Goal: Information Seeking & Learning: Learn about a topic

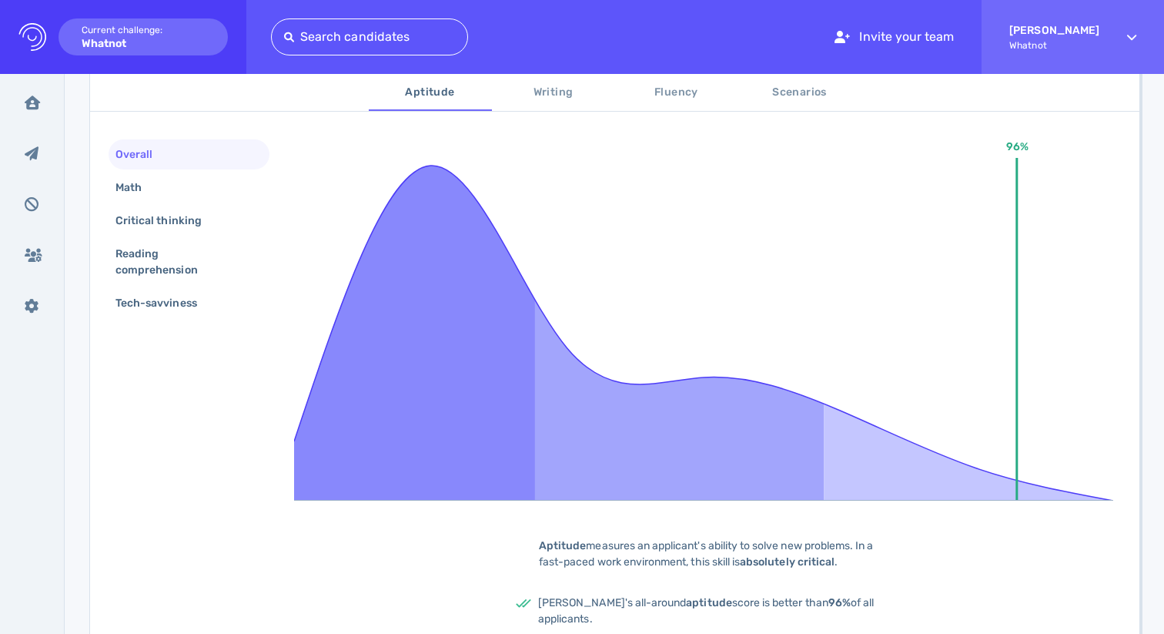
scroll to position [227, 0]
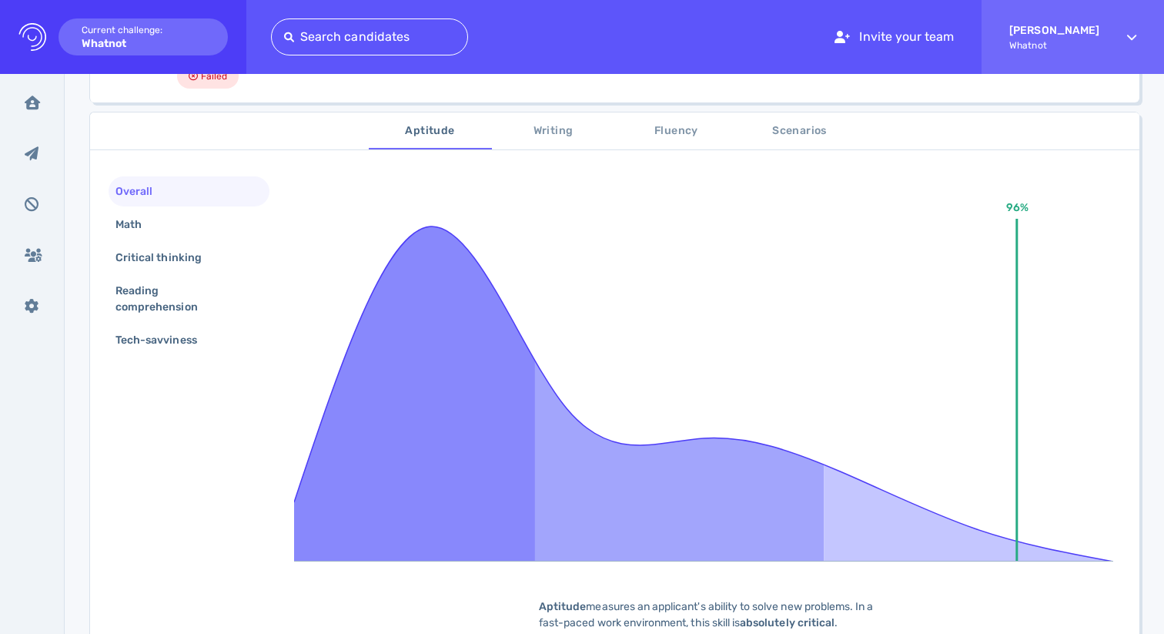
click at [543, 129] on span "Writing" at bounding box center [553, 131] width 105 height 19
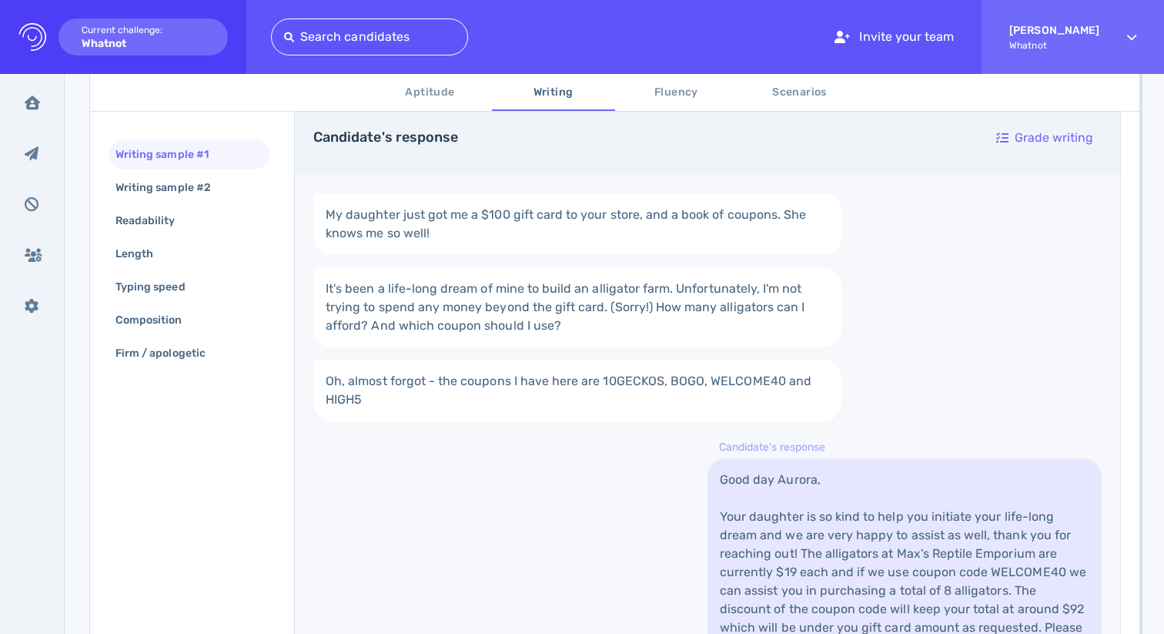
scroll to position [293, 0]
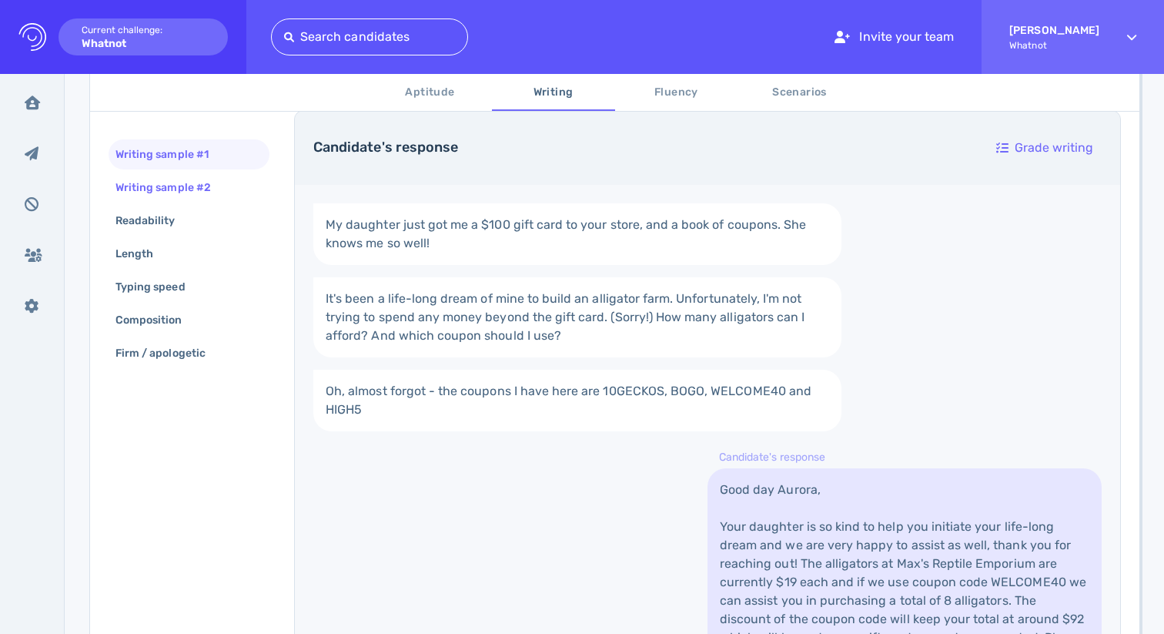
click at [236, 191] on div "Writing sample #2" at bounding box center [189, 187] width 161 height 30
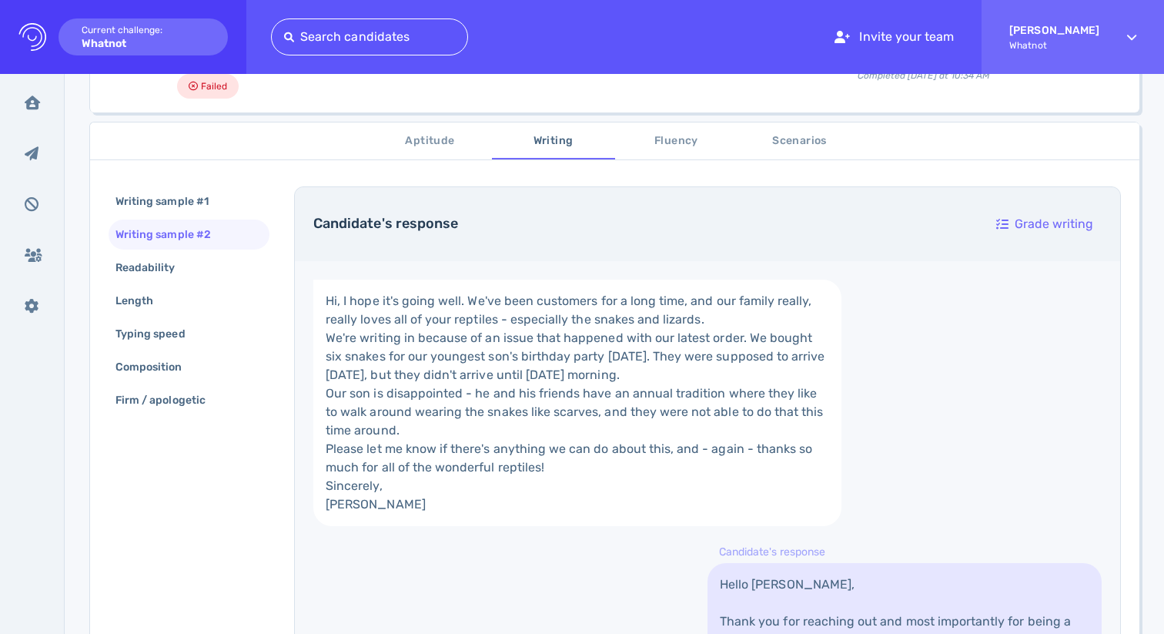
scroll to position [181, 0]
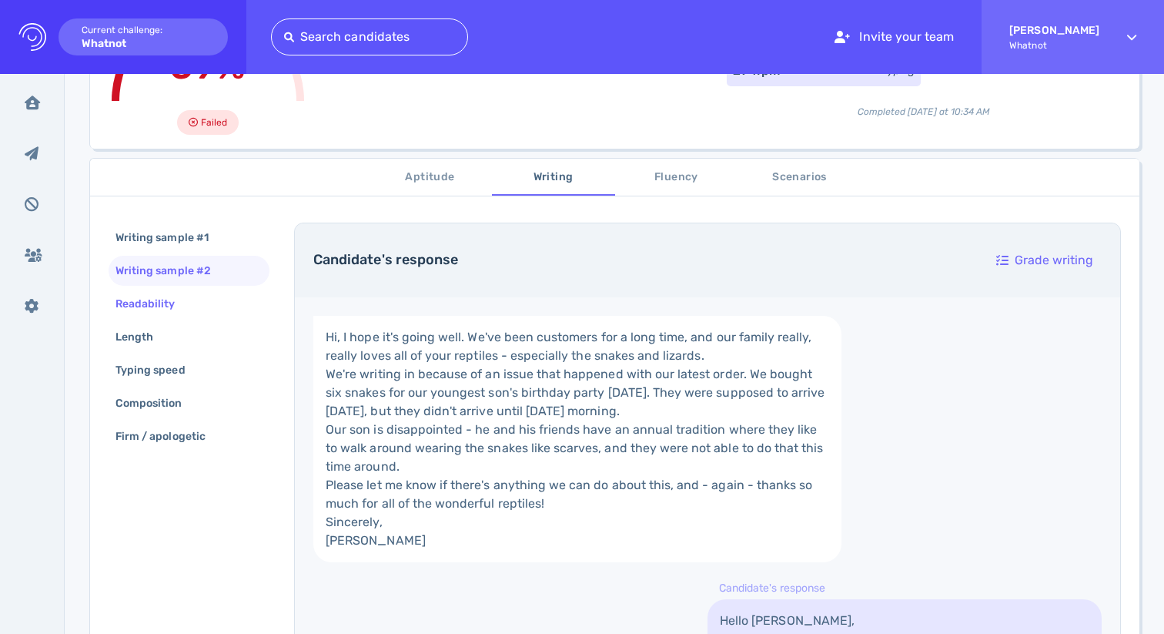
click at [192, 302] on div "Readability" at bounding box center [153, 304] width 82 height 22
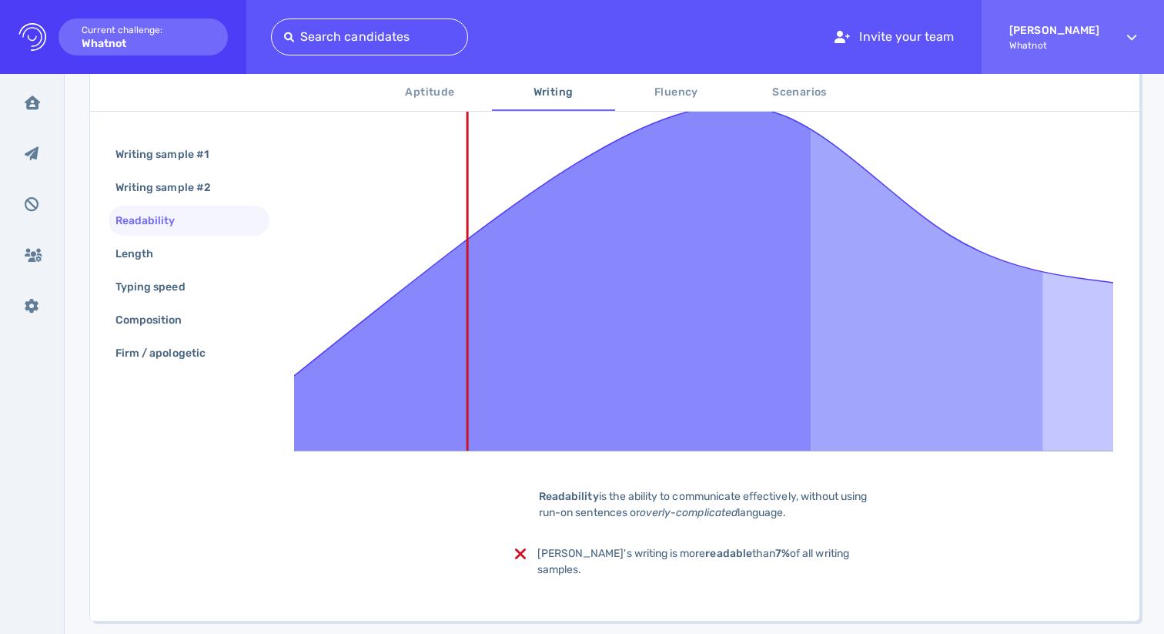
scroll to position [370, 0]
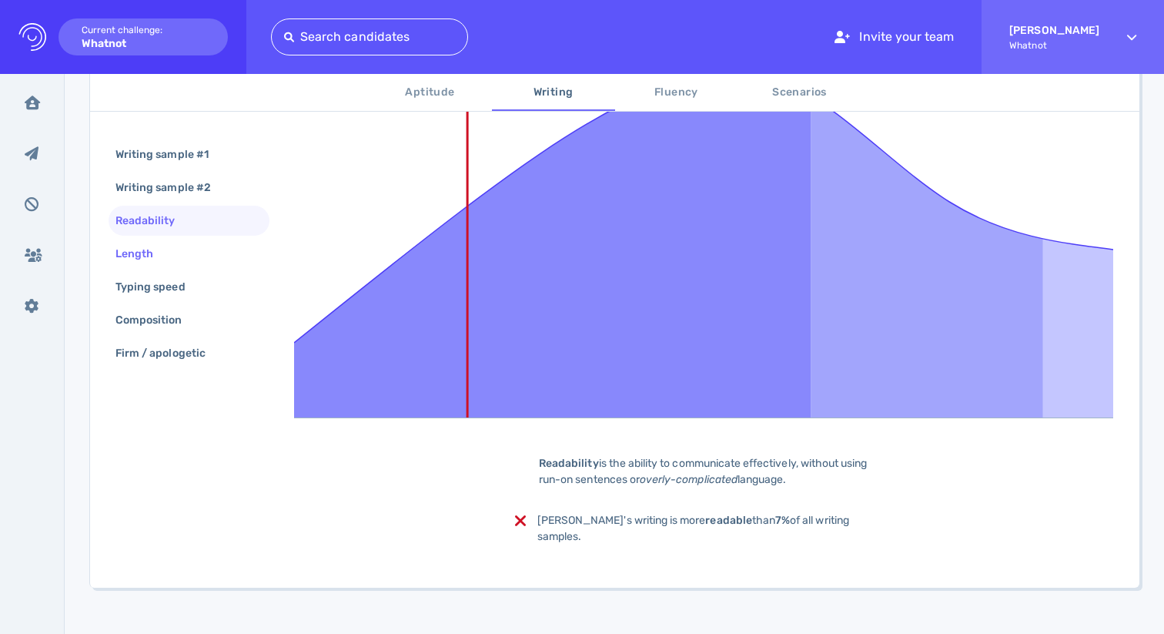
click at [179, 263] on div "Length" at bounding box center [189, 254] width 161 height 30
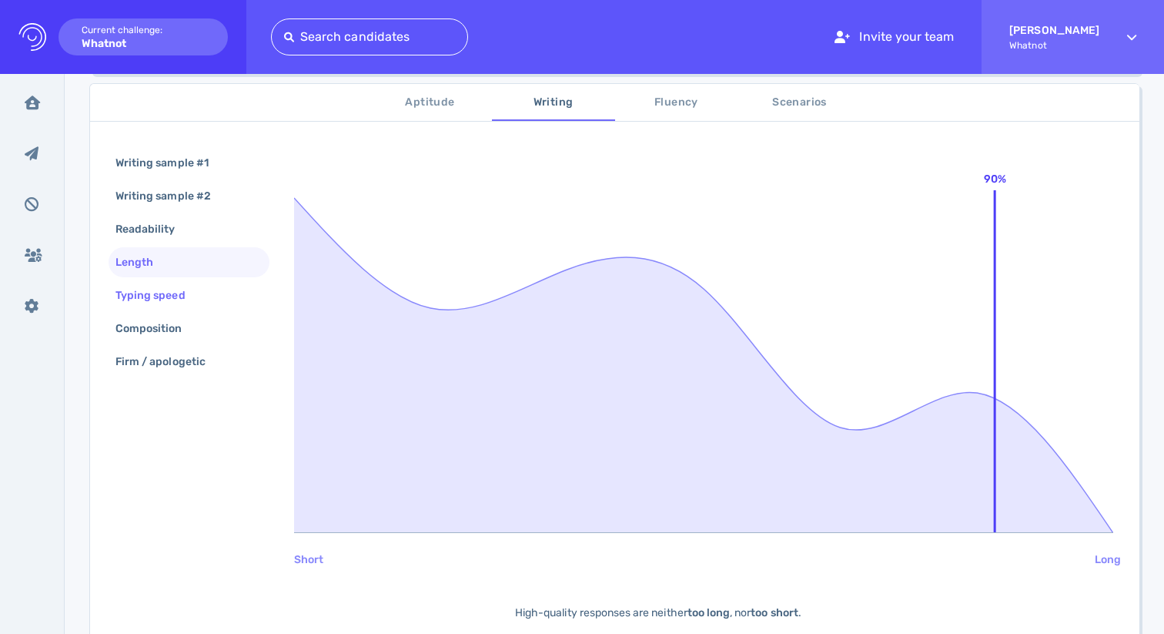
click at [178, 297] on div "Typing speed" at bounding box center [158, 295] width 92 height 22
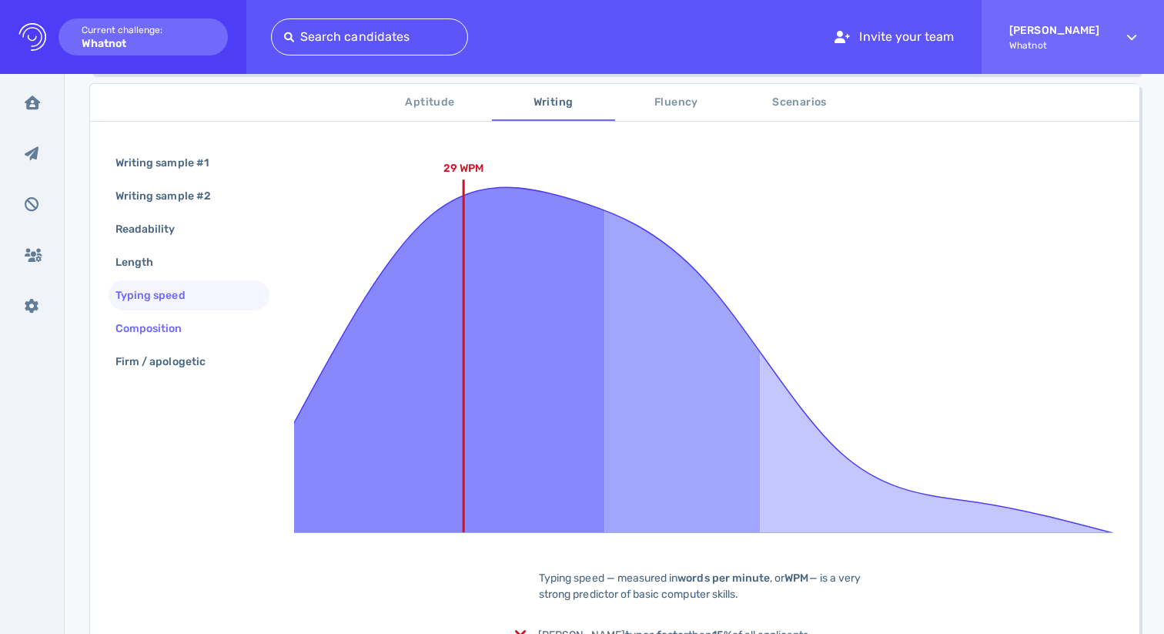
click at [176, 315] on div "Composition" at bounding box center [189, 328] width 161 height 30
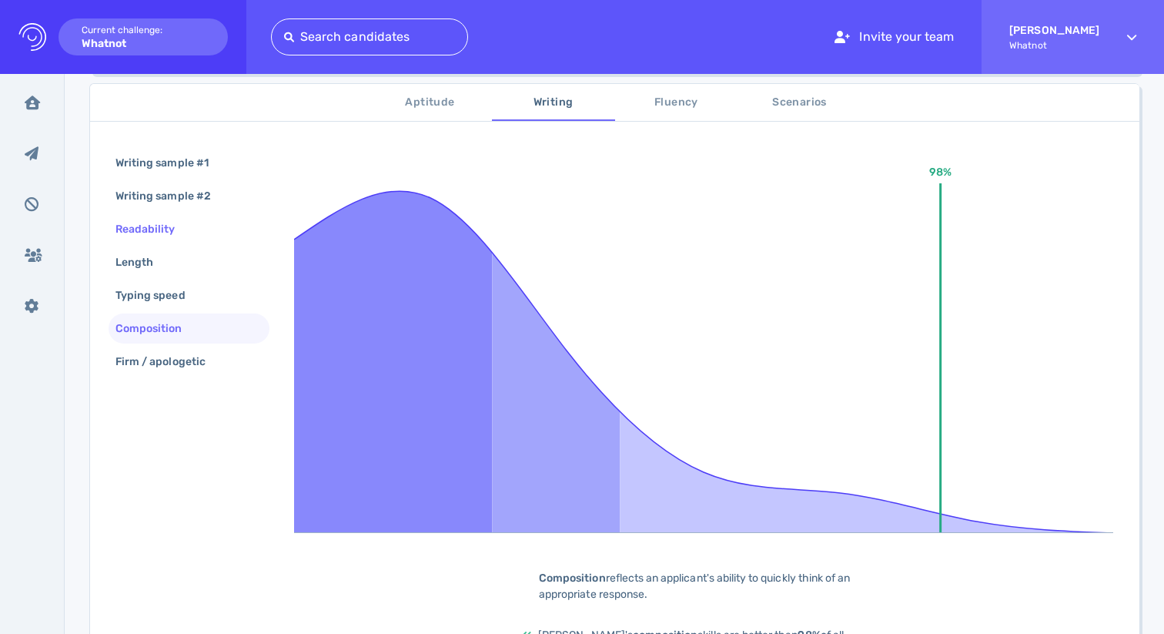
click at [192, 216] on div "Readability" at bounding box center [189, 229] width 161 height 30
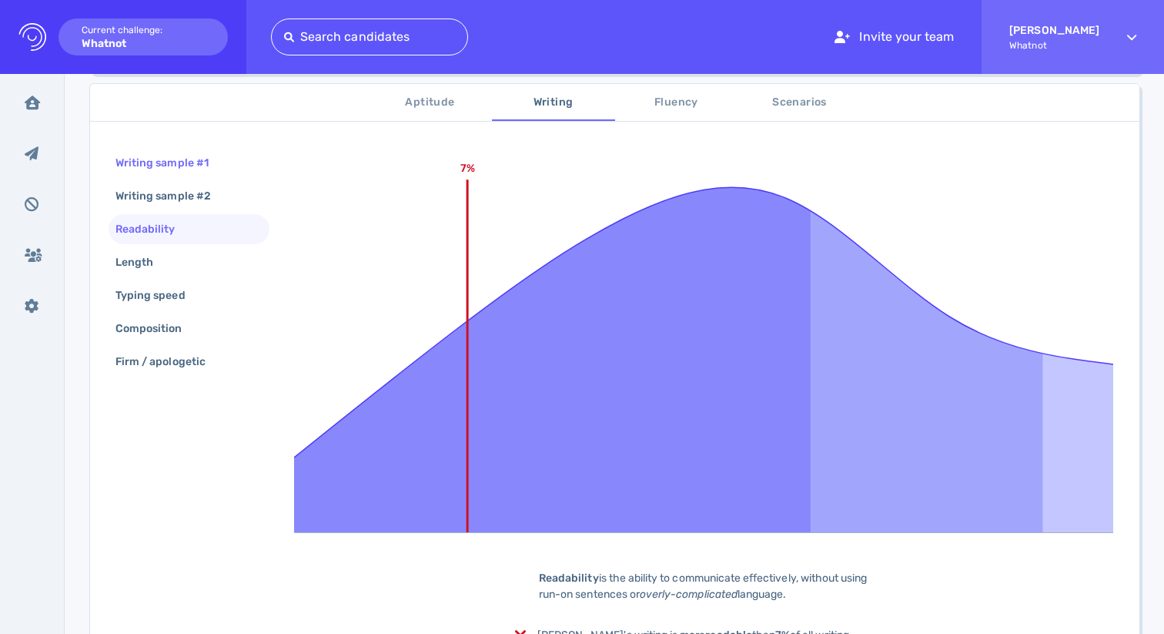
click at [187, 169] on div "Writing sample #1" at bounding box center [169, 163] width 115 height 22
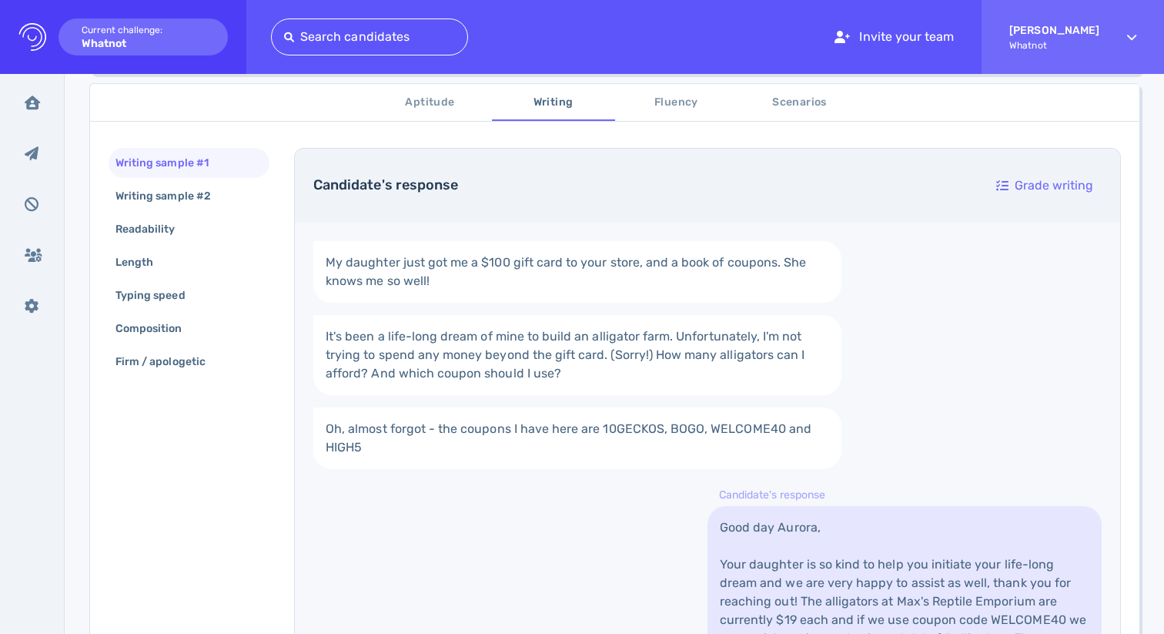
click at [410, 105] on span "Aptitude" at bounding box center [430, 102] width 105 height 19
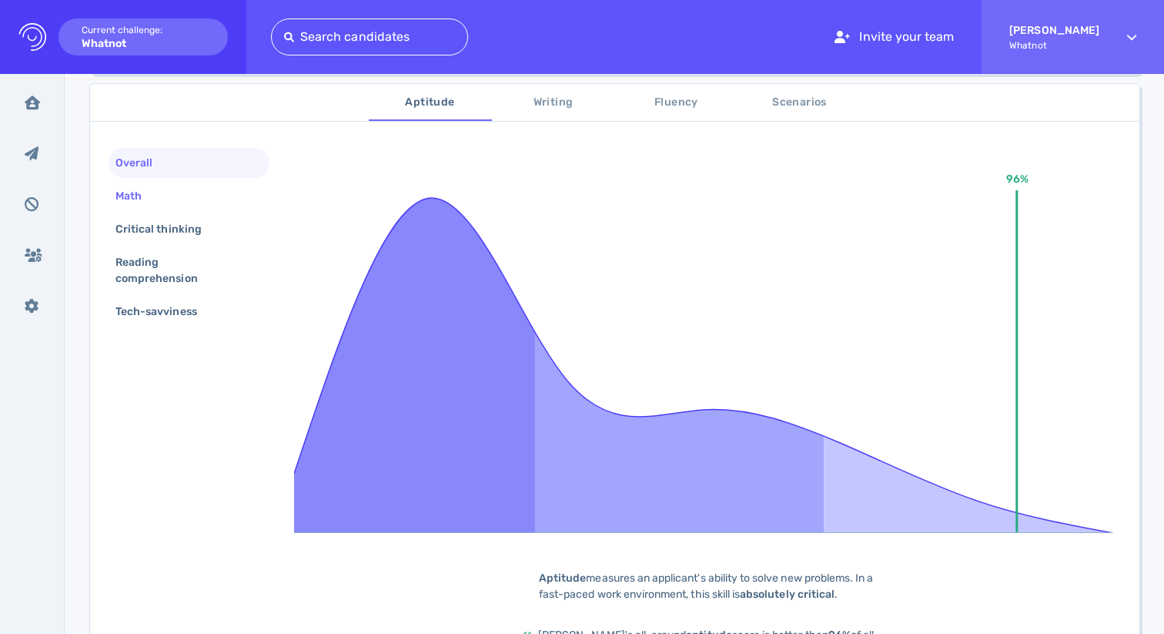
click at [186, 197] on div "Math" at bounding box center [189, 196] width 161 height 30
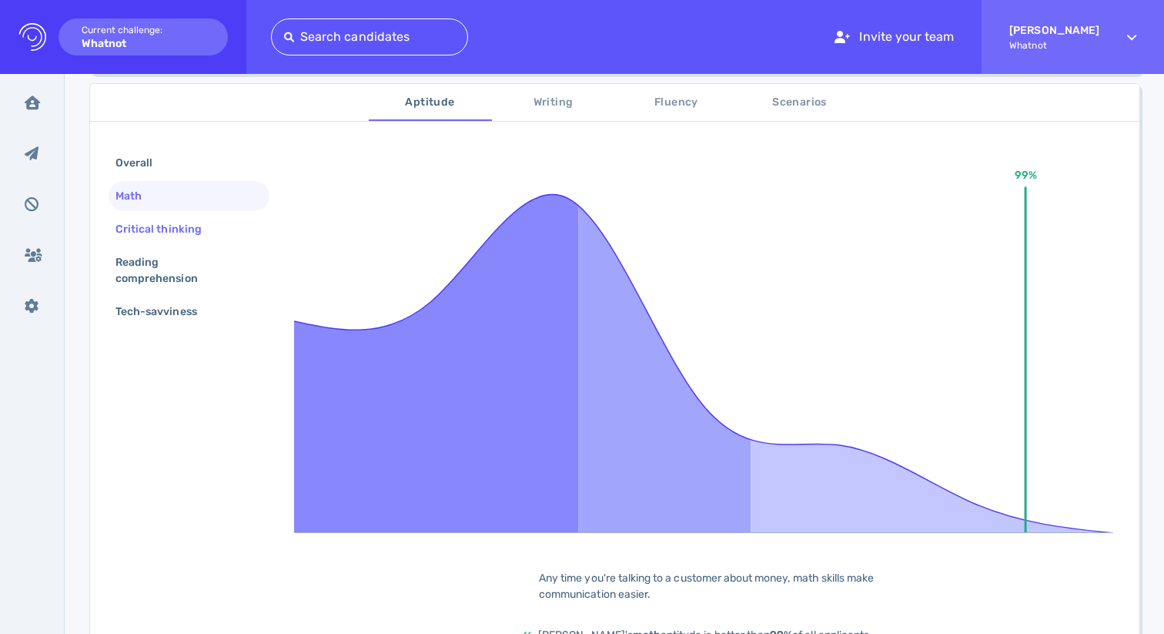
click at [182, 233] on div "Critical thinking" at bounding box center [166, 229] width 108 height 22
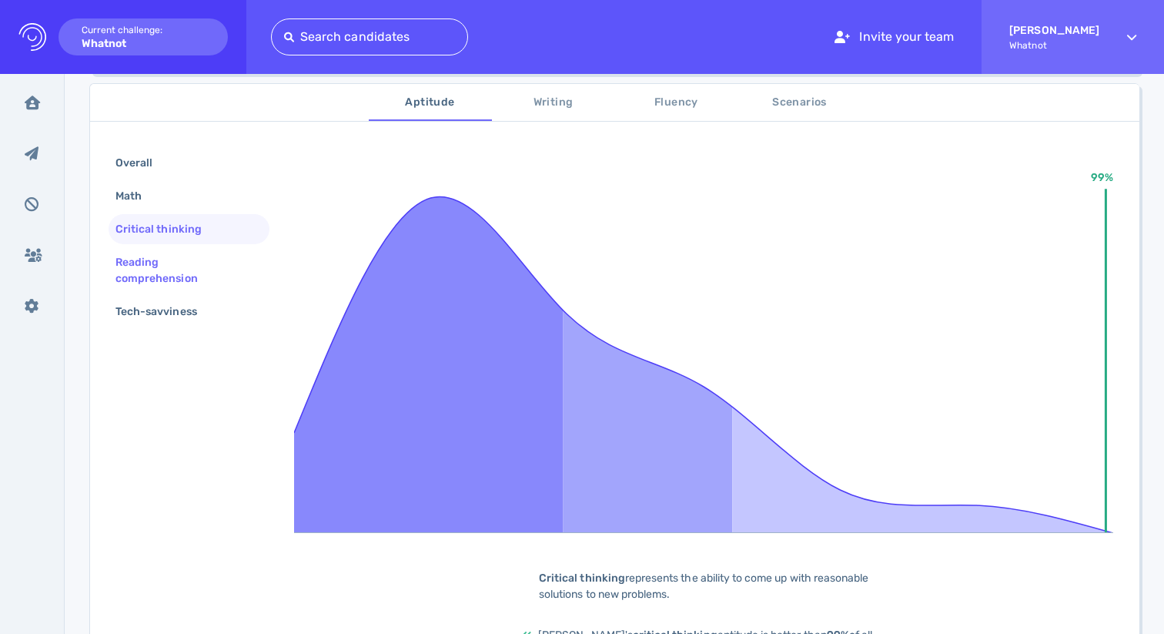
click at [171, 265] on div "Reading comprehension" at bounding box center [182, 270] width 141 height 38
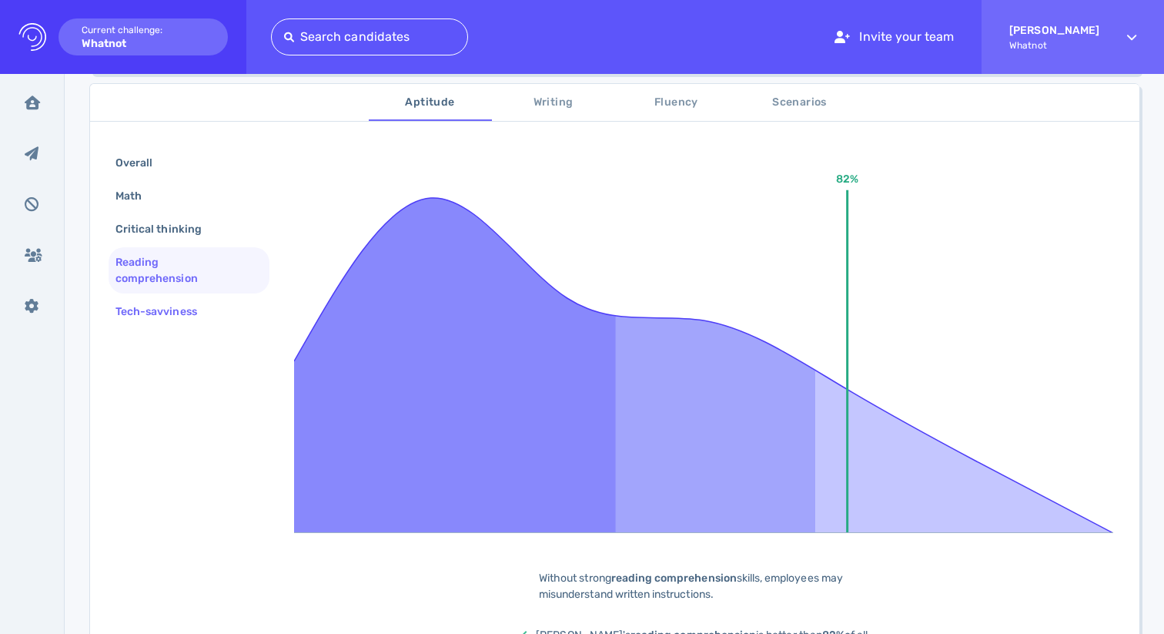
click at [169, 301] on div "Tech-savviness" at bounding box center [163, 311] width 103 height 22
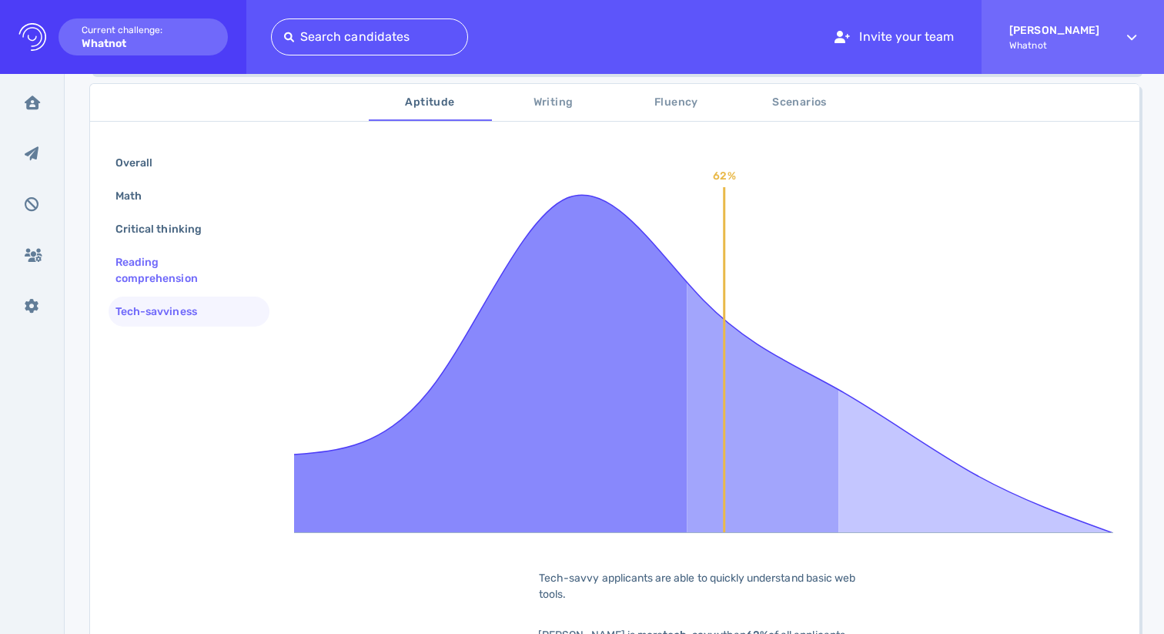
click at [170, 284] on div "Reading comprehension" at bounding box center [182, 270] width 141 height 38
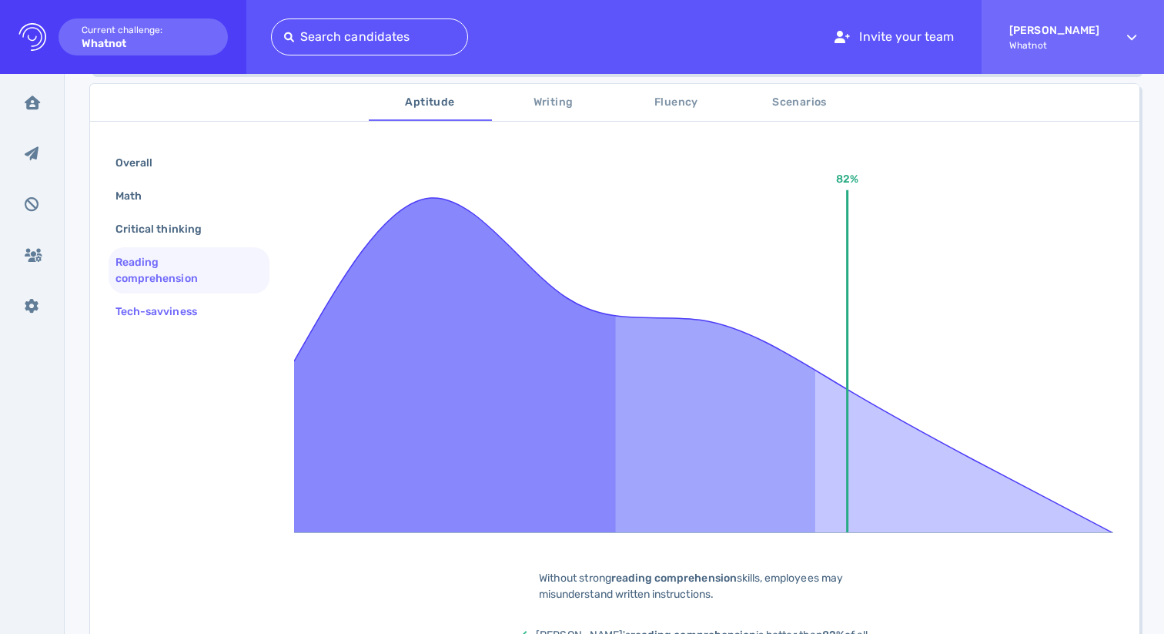
click at [164, 308] on div "Tech-savviness" at bounding box center [163, 311] width 103 height 22
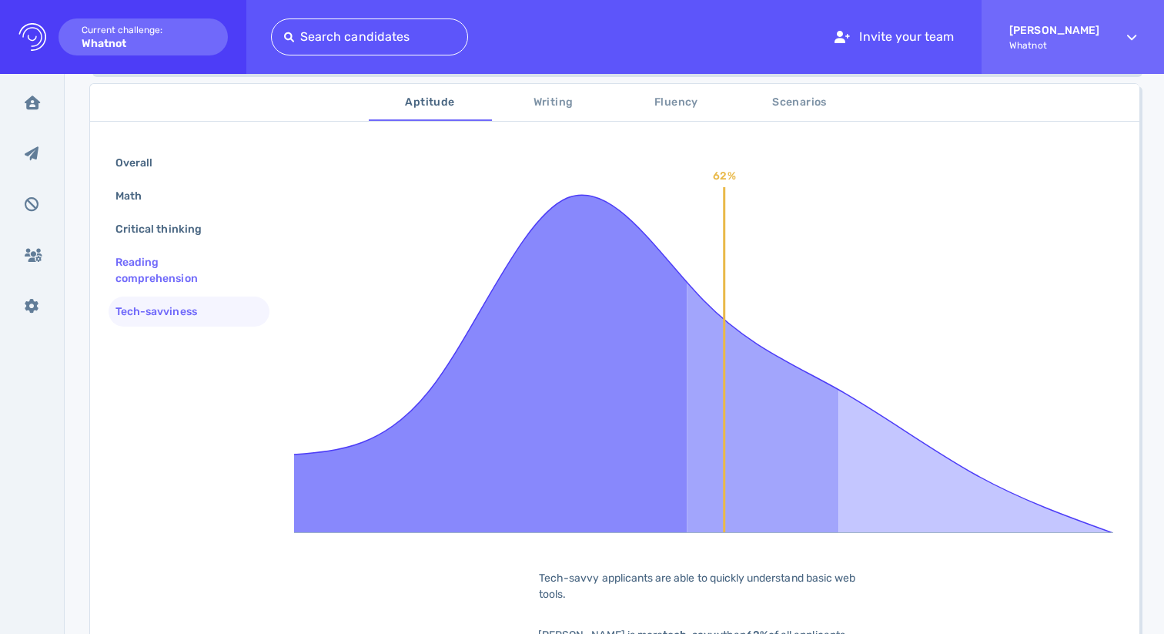
click at [172, 247] on div "Reading comprehension" at bounding box center [189, 270] width 161 height 46
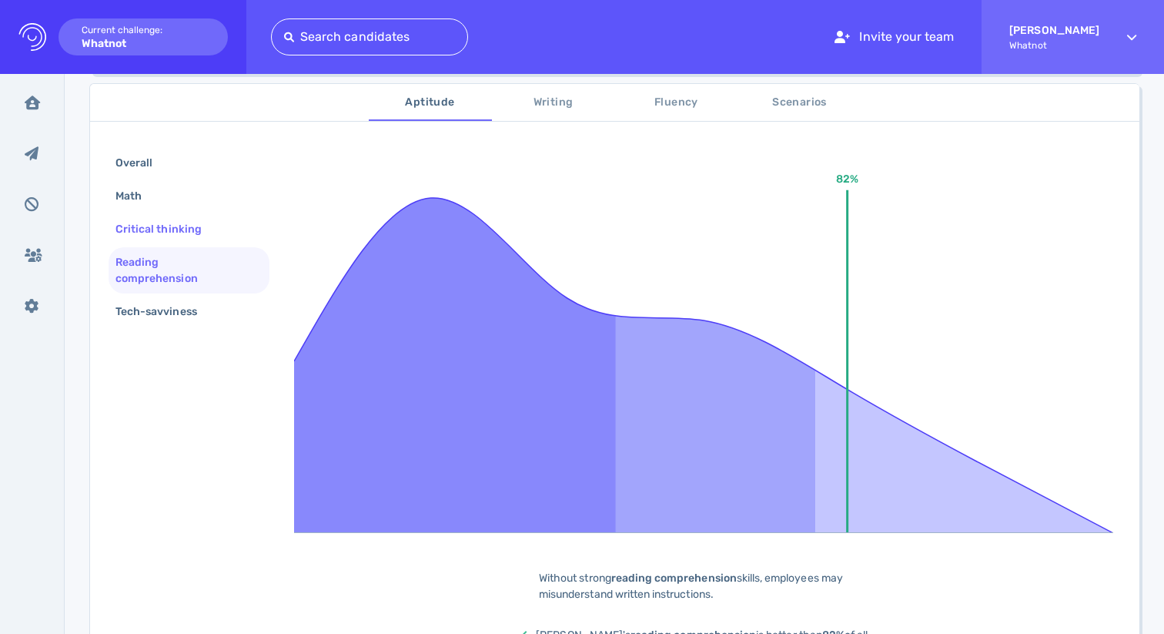
click at [174, 223] on div "Critical thinking" at bounding box center [166, 229] width 108 height 22
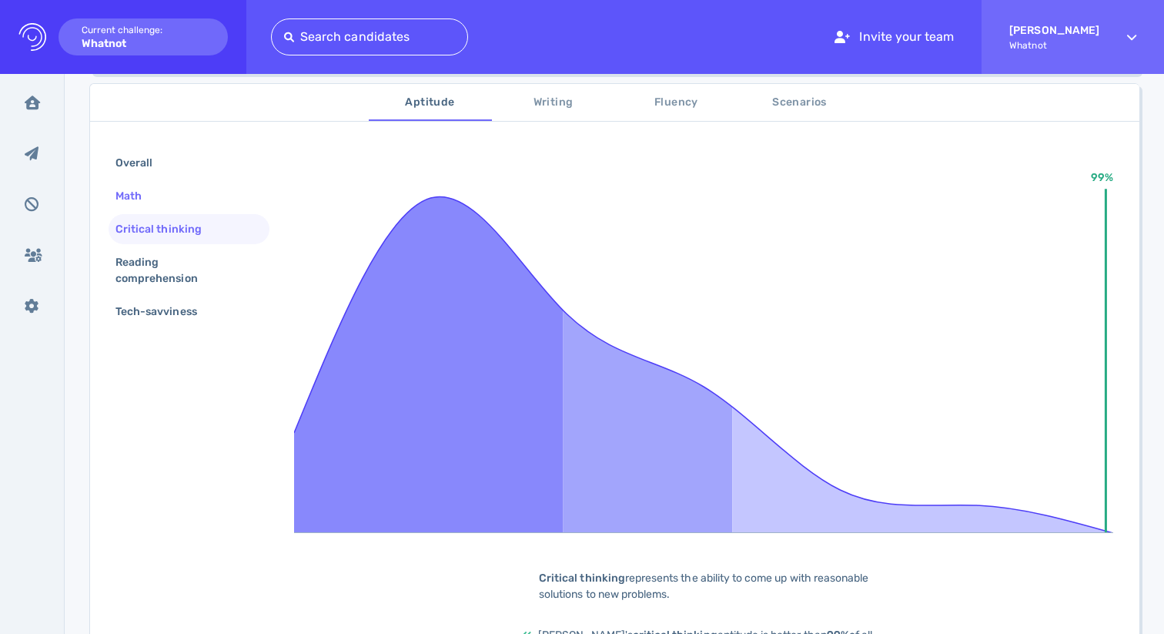
click at [152, 208] on div "Math" at bounding box center [189, 196] width 161 height 30
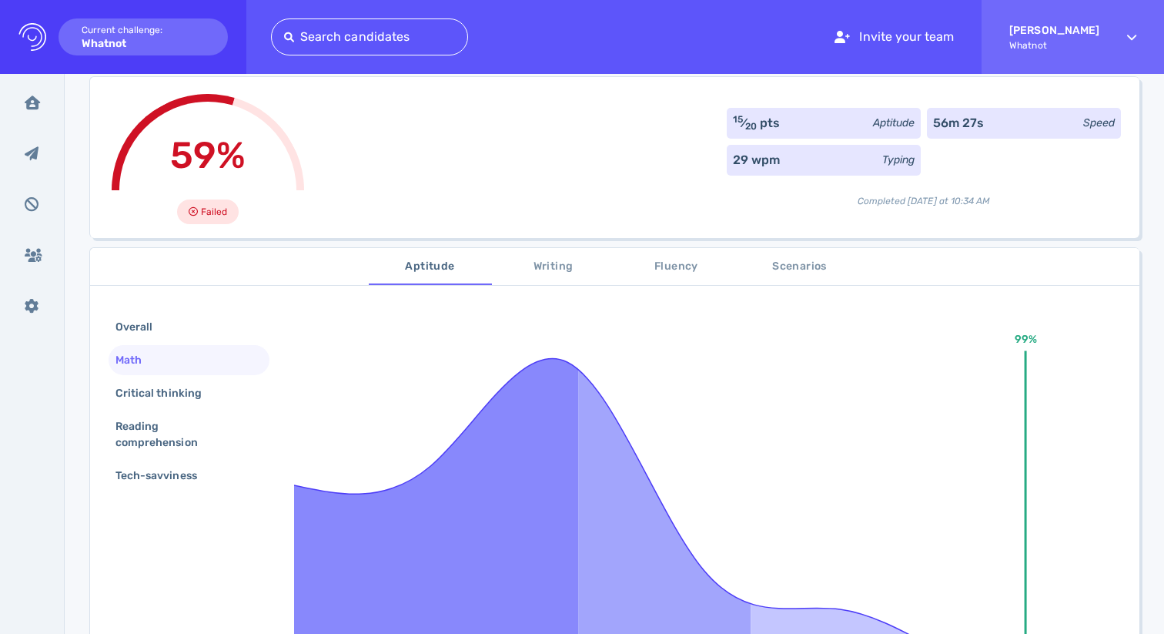
scroll to position [34, 0]
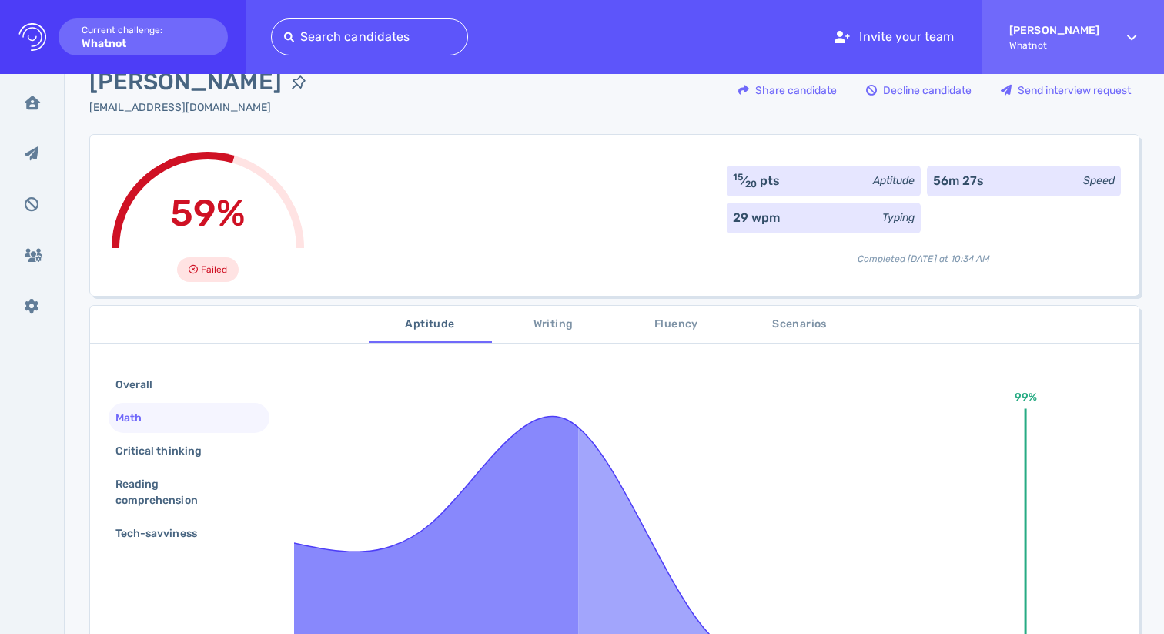
click at [564, 328] on span "Writing" at bounding box center [553, 324] width 105 height 19
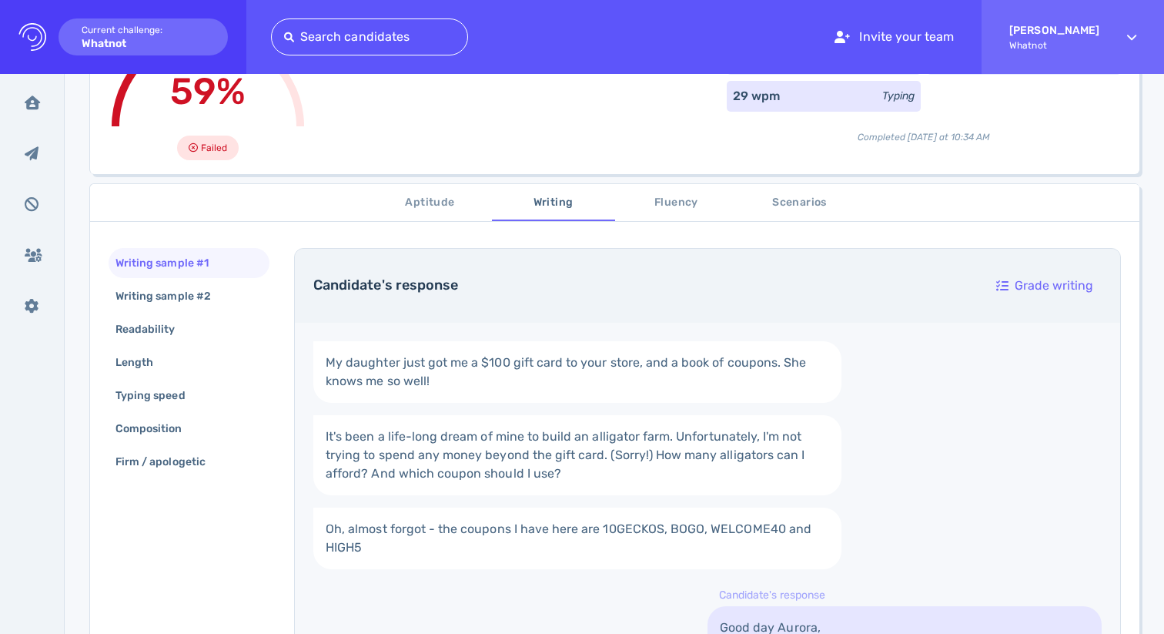
scroll to position [180, 0]
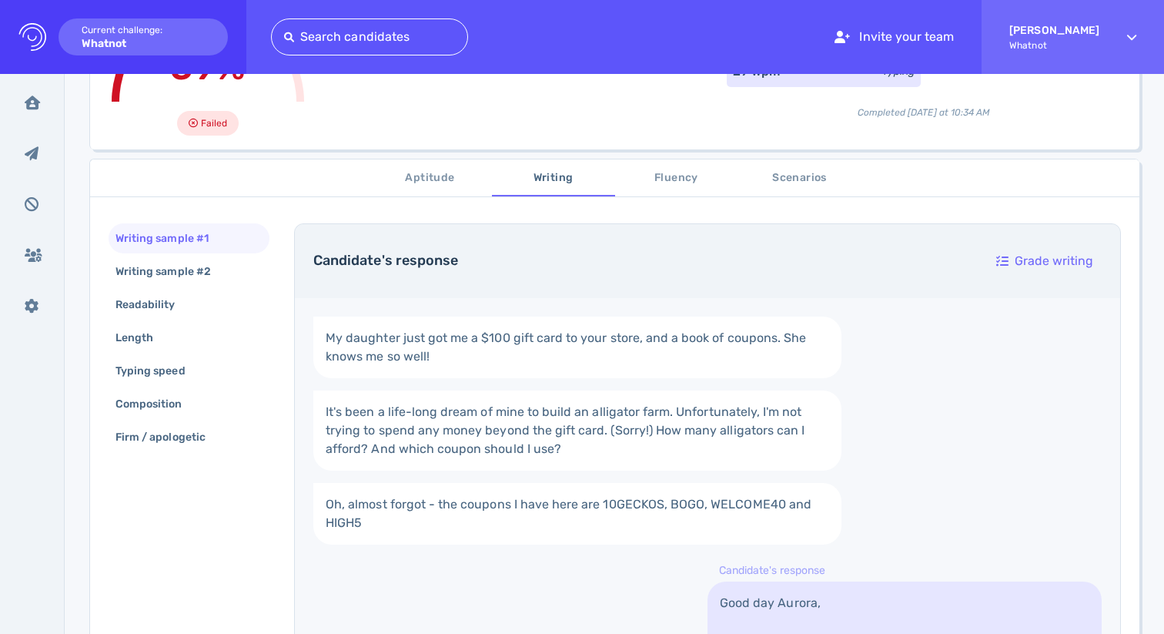
click at [664, 176] on span "Fluency" at bounding box center [676, 178] width 105 height 19
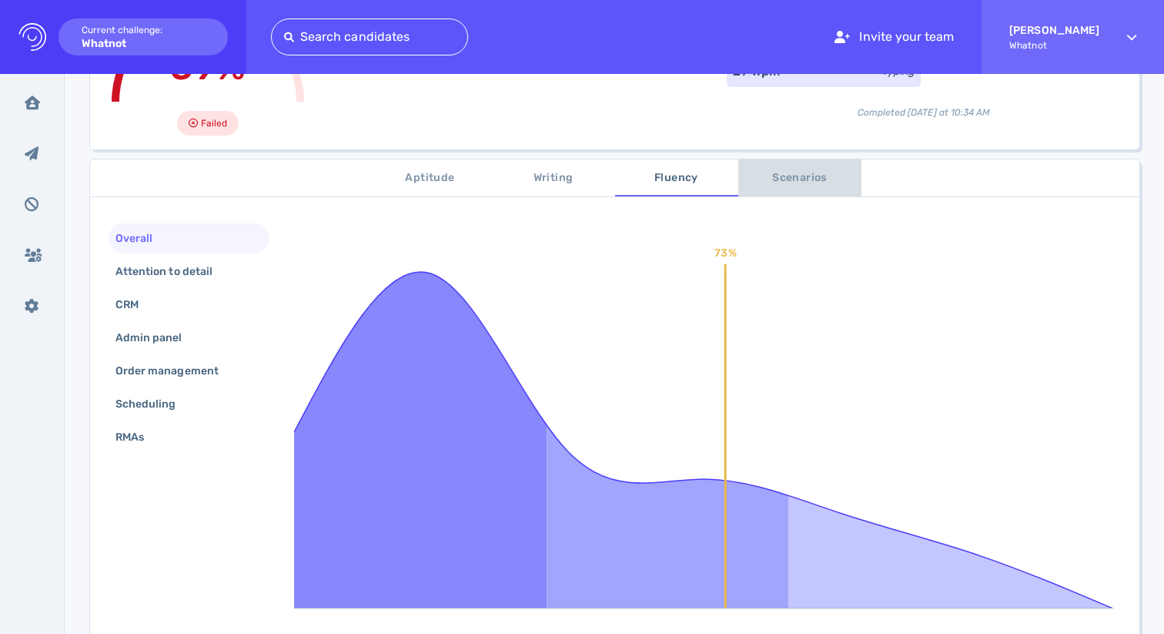
click at [741, 191] on button "Scenarios" at bounding box center [799, 177] width 123 height 37
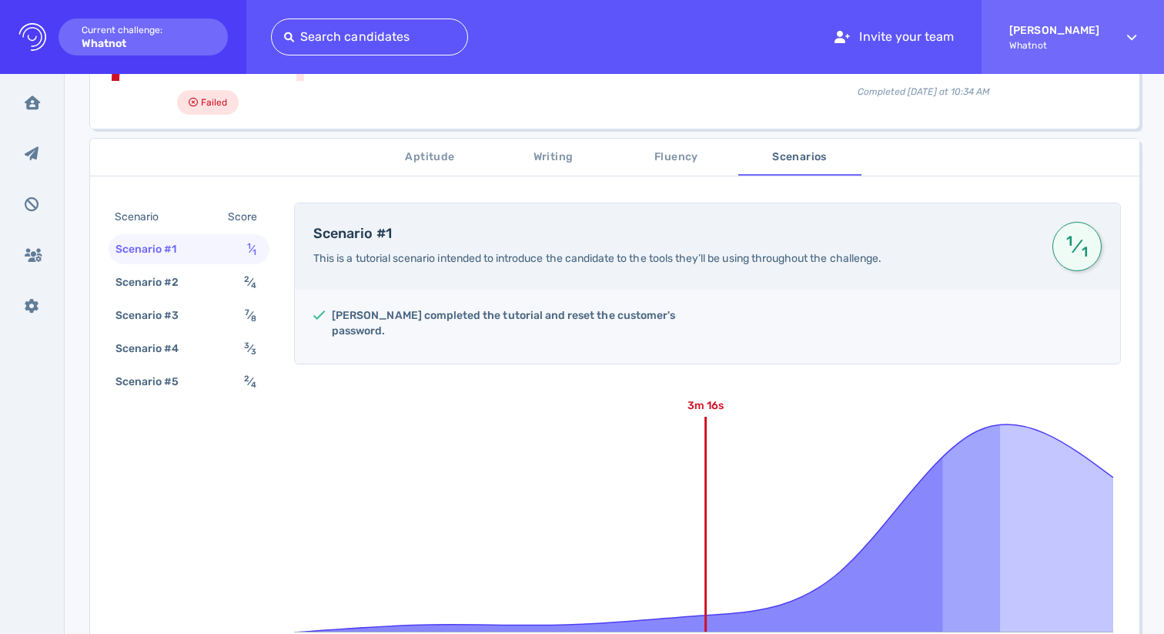
scroll to position [189, 0]
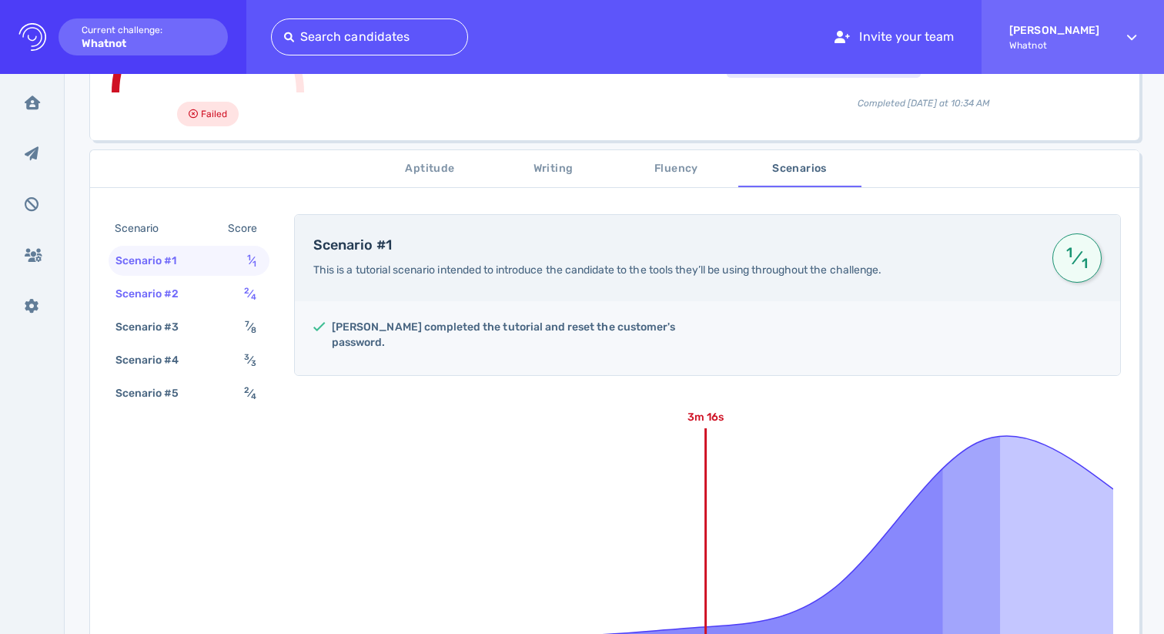
click at [223, 289] on div "Scenario #2 2 ⁄ 4" at bounding box center [189, 294] width 161 height 30
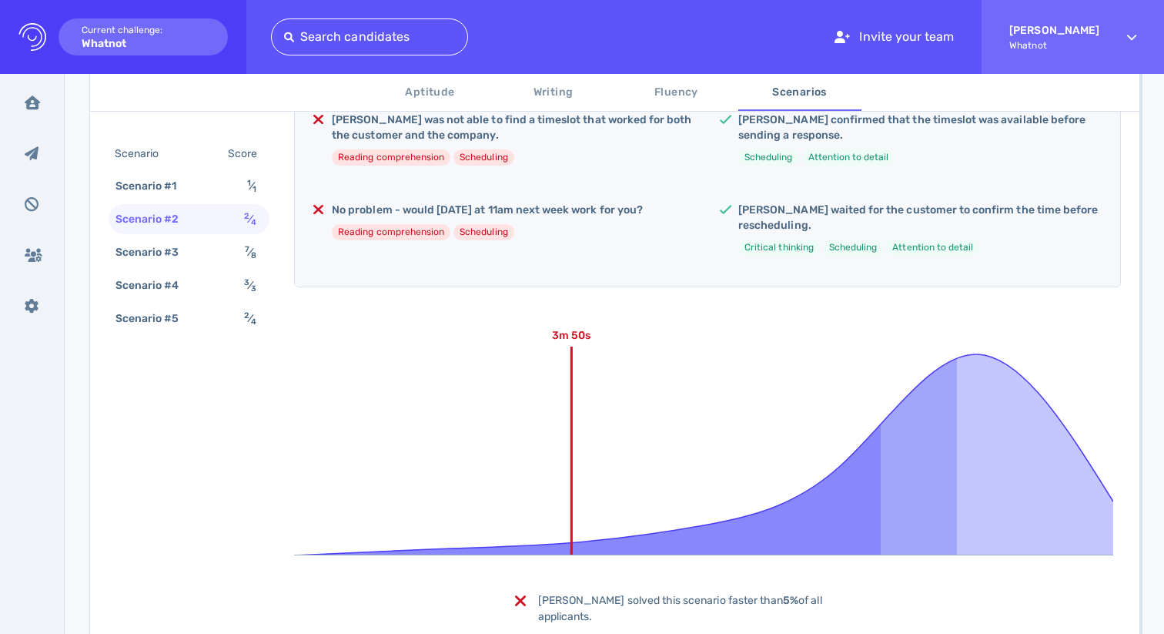
scroll to position [424, 0]
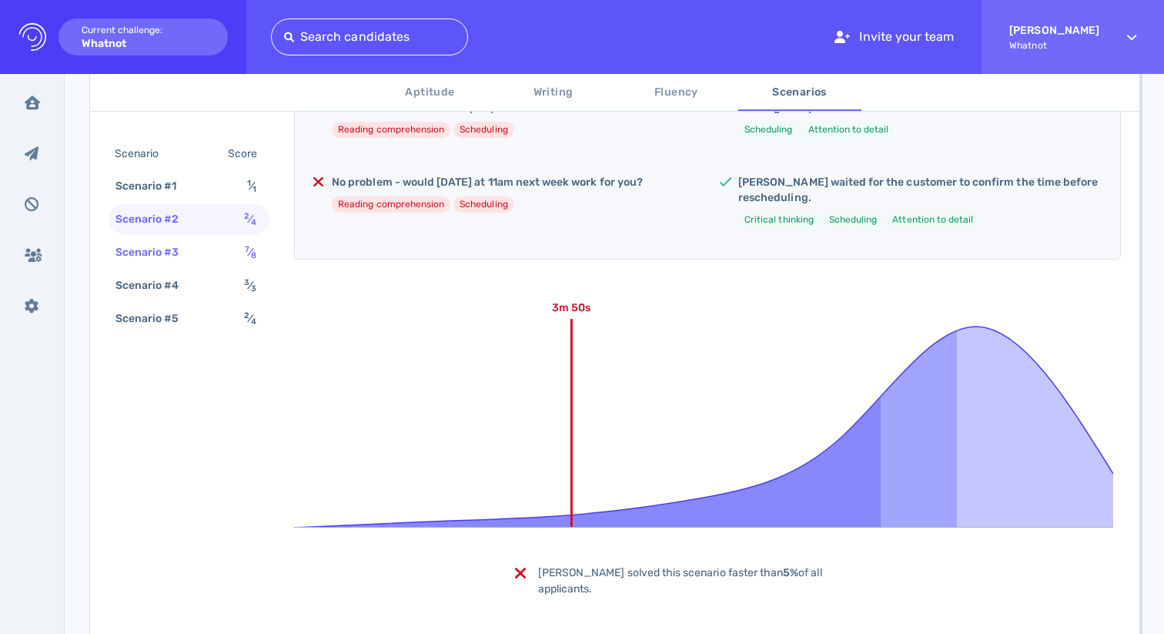
click at [211, 252] on div "Scenario #3 7 ⁄ 8" at bounding box center [189, 252] width 161 height 30
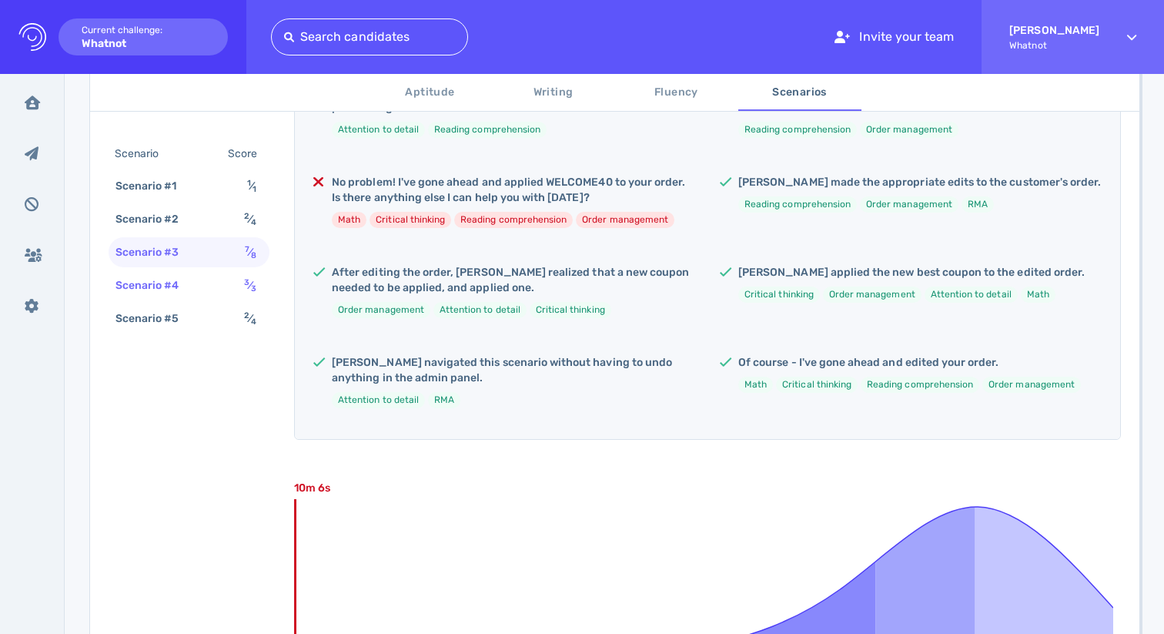
click at [211, 270] on div "Scenario #4 3 ⁄ 3" at bounding box center [189, 285] width 161 height 30
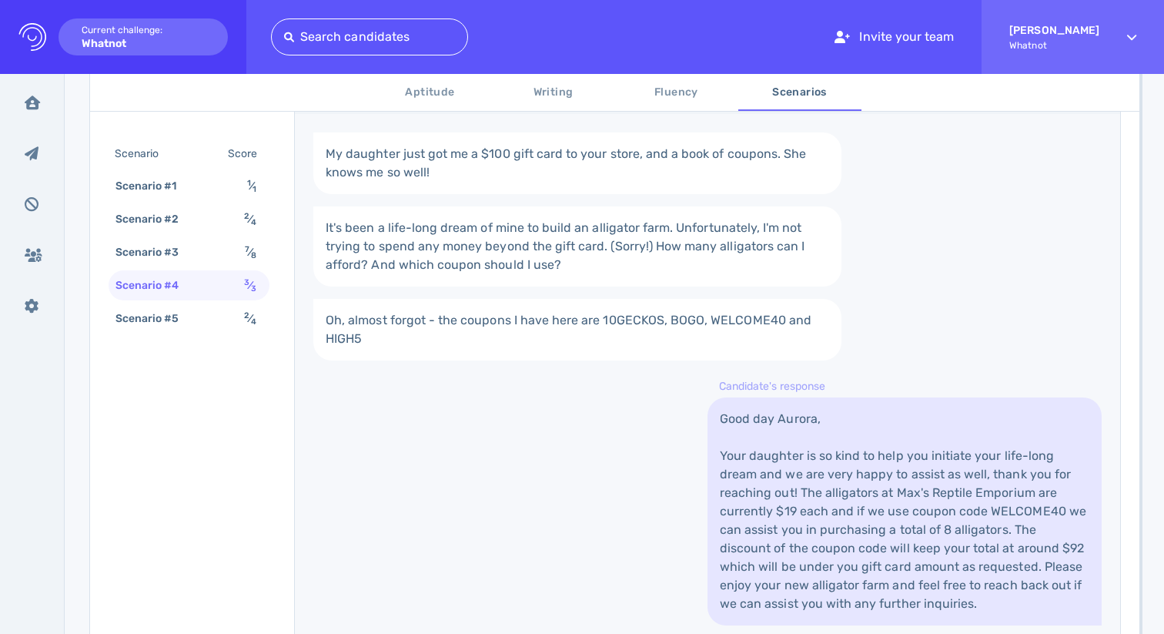
scroll to position [865, 0]
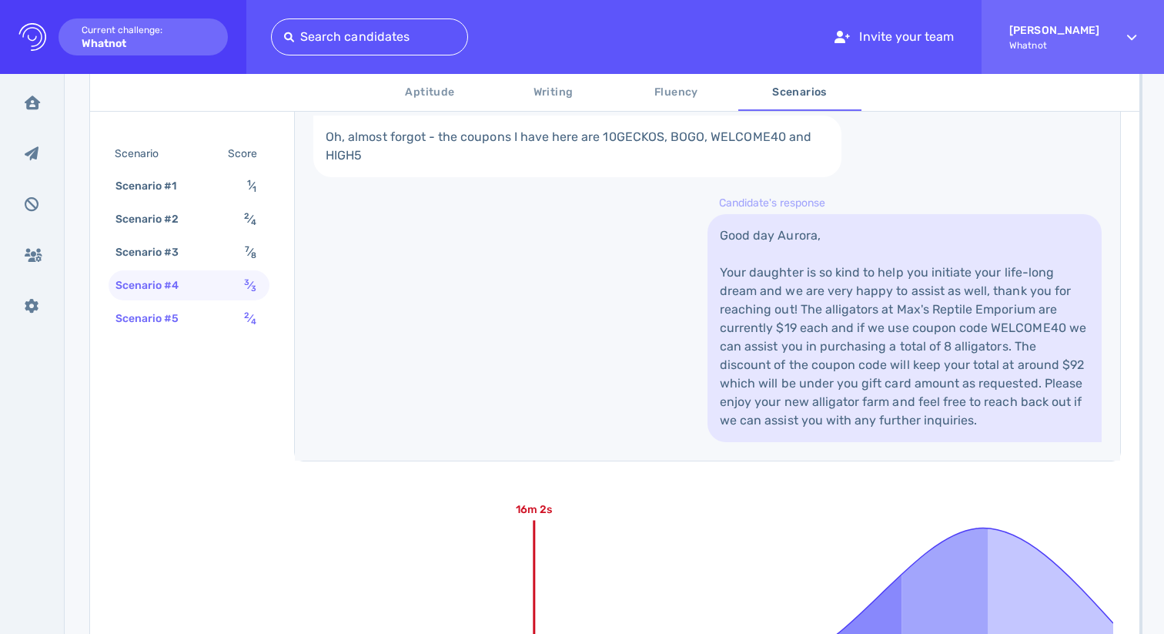
click at [220, 313] on div "Scenario #5 2 ⁄ 4" at bounding box center [189, 318] width 161 height 30
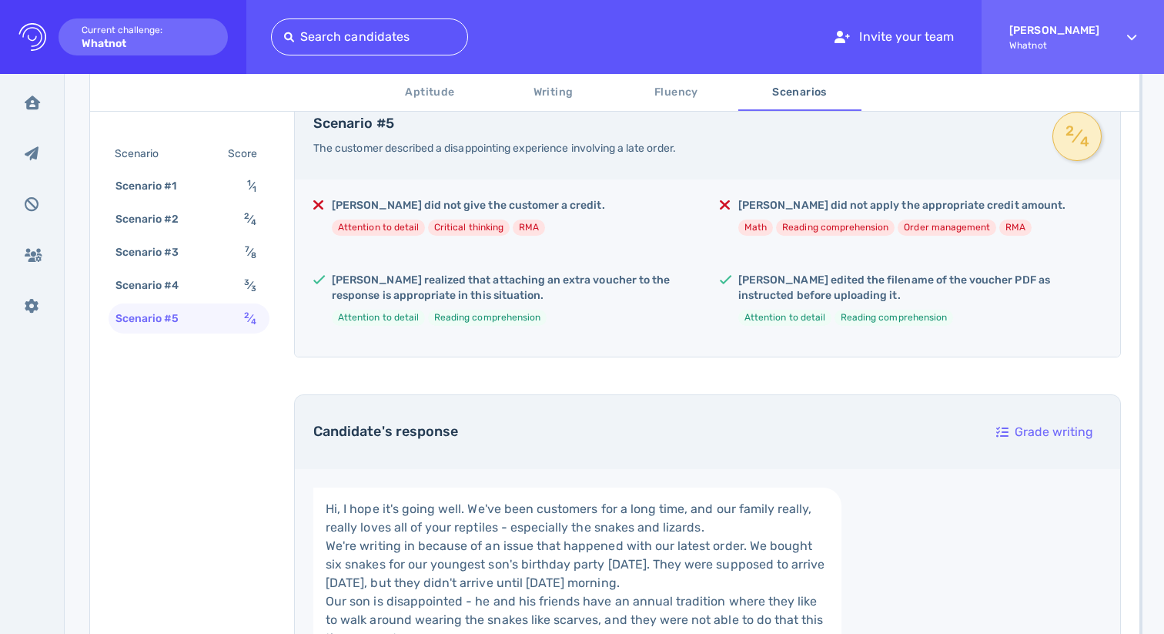
scroll to position [149, 0]
